Goal: Task Accomplishment & Management: Complete application form

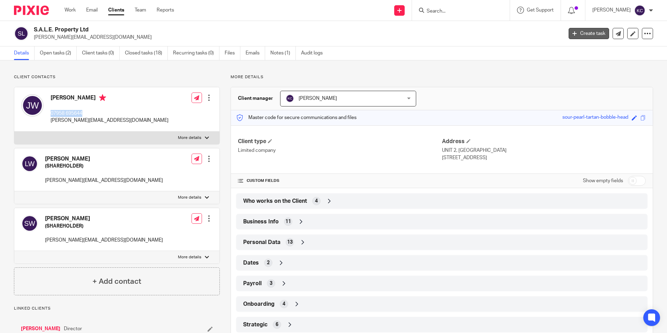
click at [588, 33] on link "Create task" at bounding box center [588, 33] width 40 height 11
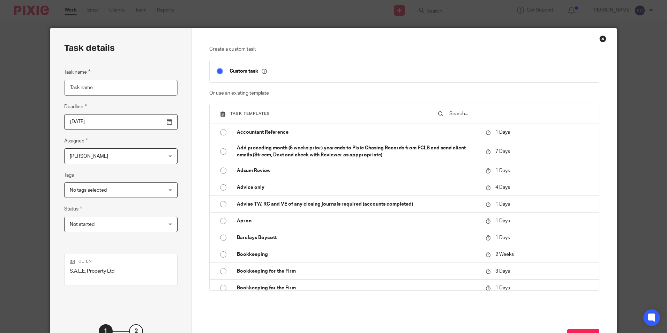
click at [154, 157] on div "[PERSON_NAME] [PERSON_NAME]" at bounding box center [120, 156] width 113 height 16
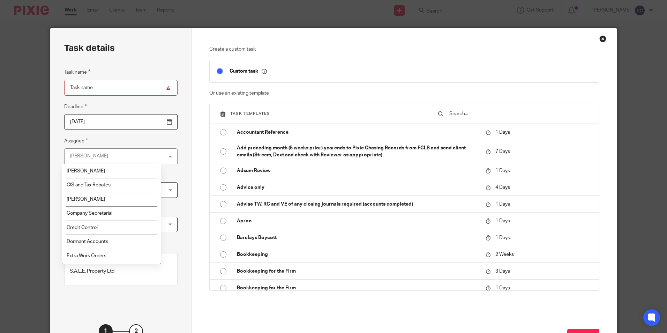
scroll to position [67, 0]
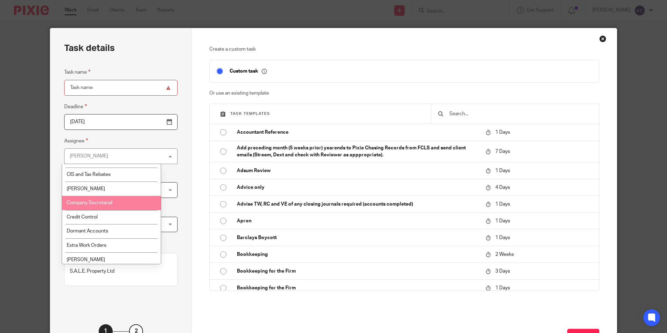
click at [133, 198] on li "Company Secretarial" at bounding box center [111, 203] width 99 height 14
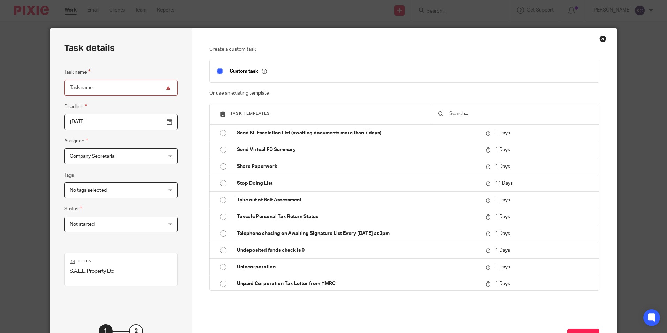
scroll to position [1448, 0]
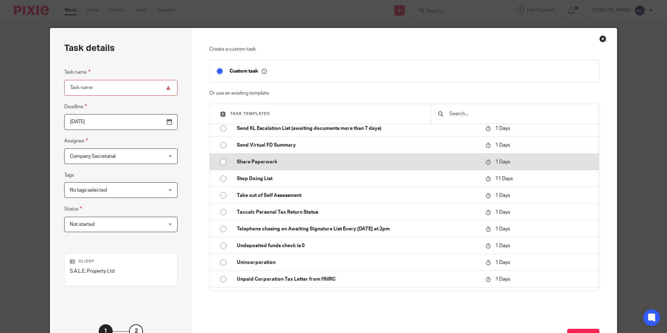
click at [222, 161] on input "radio" at bounding box center [223, 161] width 13 height 13
type input "2025-08-16"
type input "Share Paperwork"
checkbox input "false"
radio input "false"
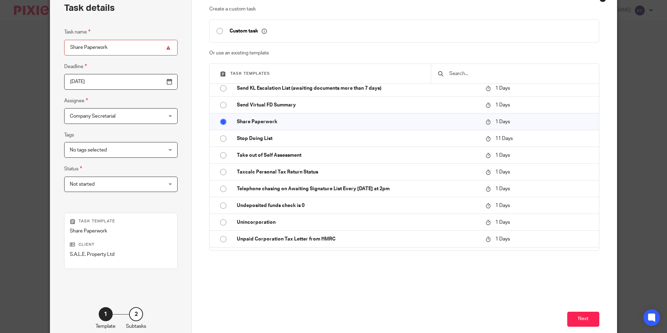
scroll to position [44, 0]
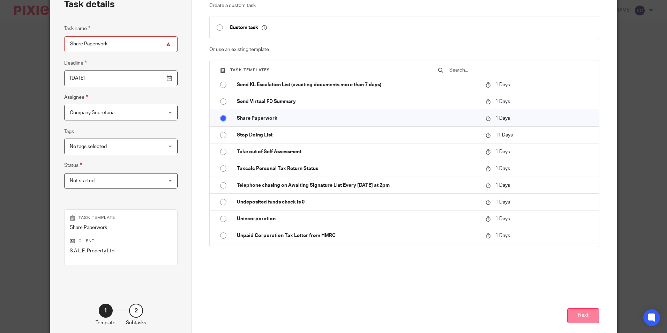
click at [582, 315] on button "Next" at bounding box center [583, 315] width 32 height 15
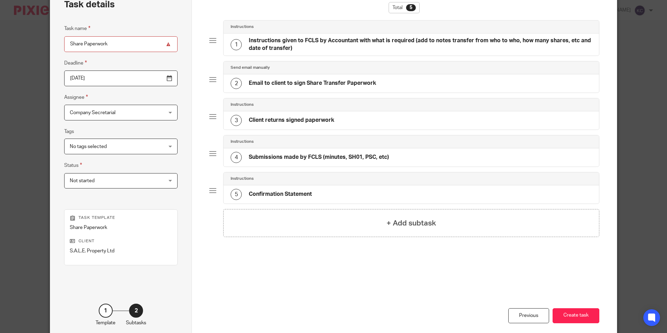
click at [324, 41] on h4 "Instructions given to FCLS by Accountant with what is required (add to notes tr…" at bounding box center [420, 44] width 343 height 15
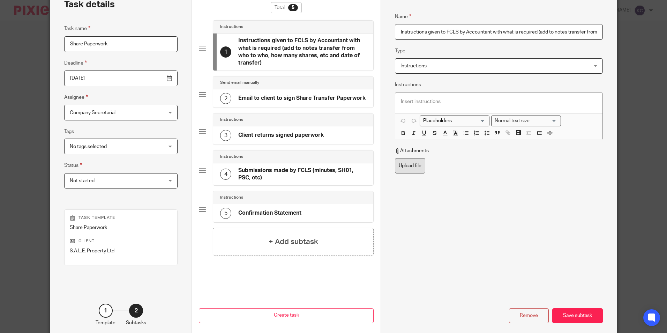
click at [416, 167] on label "Upload file" at bounding box center [410, 166] width 30 height 16
click at [395, 158] on input "Upload file" at bounding box center [394, 158] width 0 height 0
click at [414, 98] on p at bounding box center [499, 101] width 196 height 7
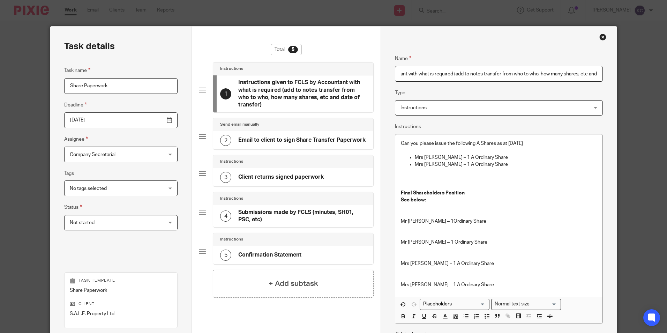
scroll to position [0, 122]
drag, startPoint x: 396, startPoint y: 73, endPoint x: 598, endPoint y: 76, distance: 201.6
click at [598, 76] on input "Instructions given to FCLS by Accountant with what is required (add to notes tr…" at bounding box center [498, 74] width 207 height 16
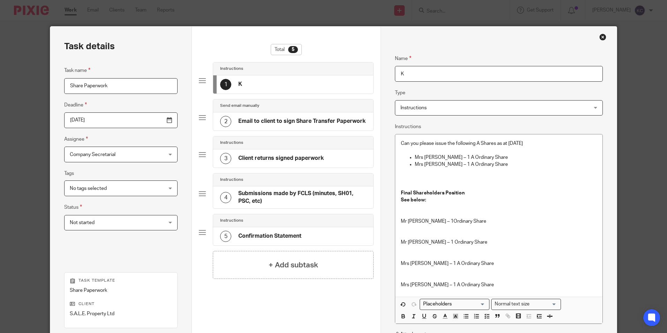
scroll to position [0, 0]
type input "[PERSON_NAME]"
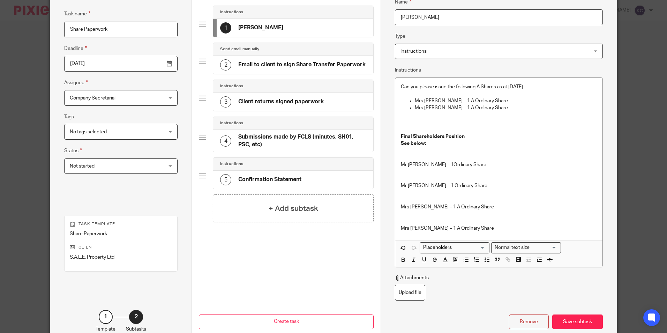
scroll to position [58, 0]
click at [298, 324] on button "Create task" at bounding box center [286, 322] width 175 height 15
